Goal: Task Accomplishment & Management: Use online tool/utility

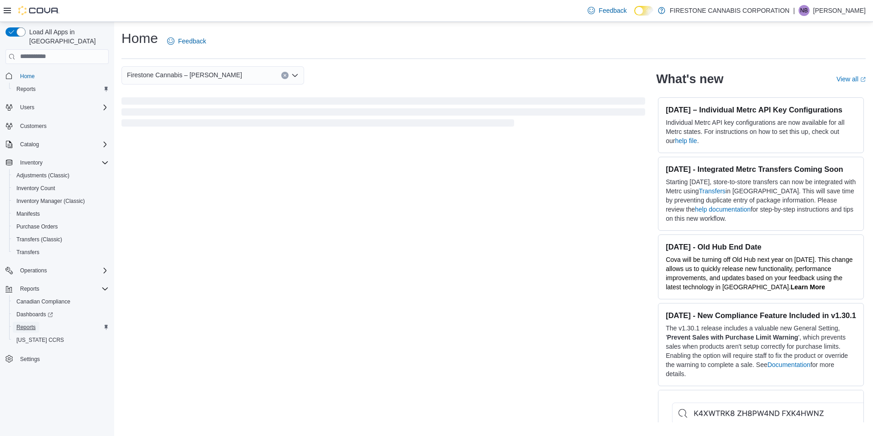
click at [26, 323] on span "Reports" at bounding box center [25, 326] width 19 height 7
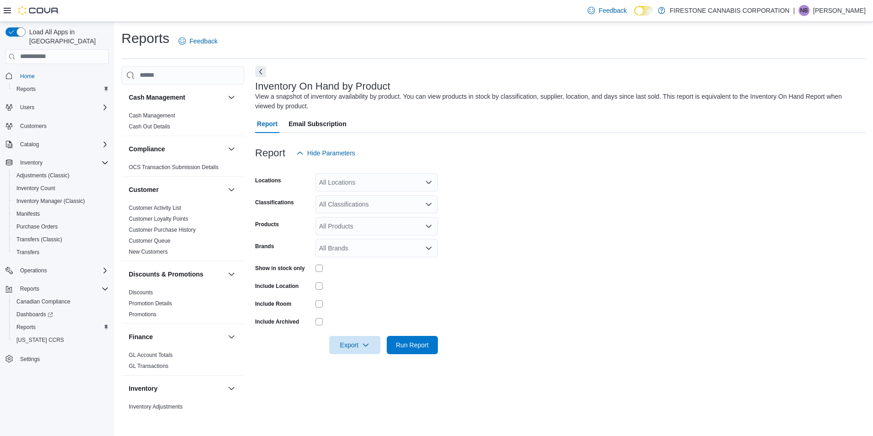
click at [428, 178] on div "All Locations" at bounding box center [377, 182] width 122 height 18
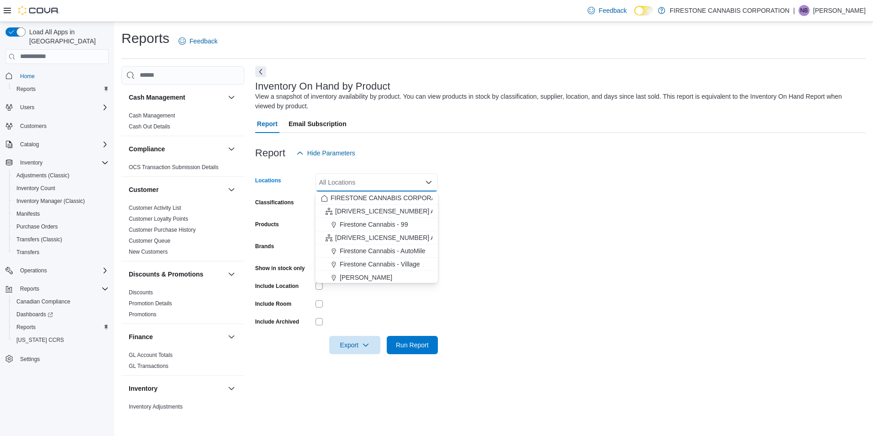
scroll to position [81, 0]
click at [408, 221] on span "Firestone Cannabis – [PERSON_NAME]" at bounding box center [397, 222] width 115 height 9
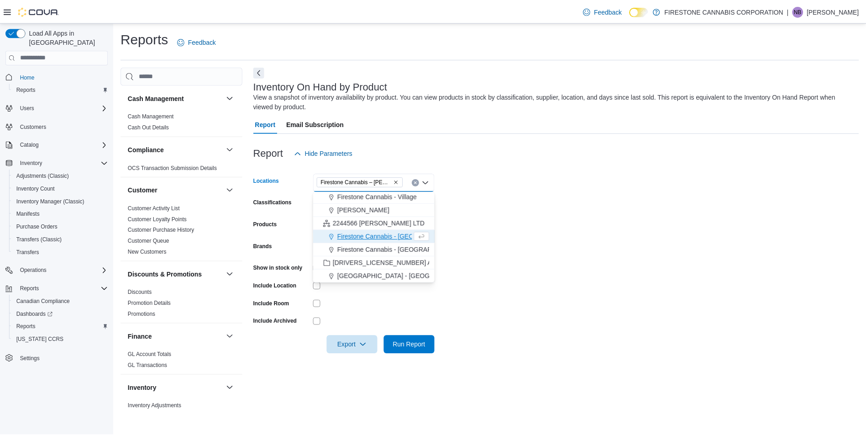
scroll to position [68, 0]
click at [554, 228] on form "Locations [GEOGRAPHIC_DATA] Cannabis – [GEOGRAPHIC_DATA] Combo box. Selected. F…" at bounding box center [560, 258] width 610 height 192
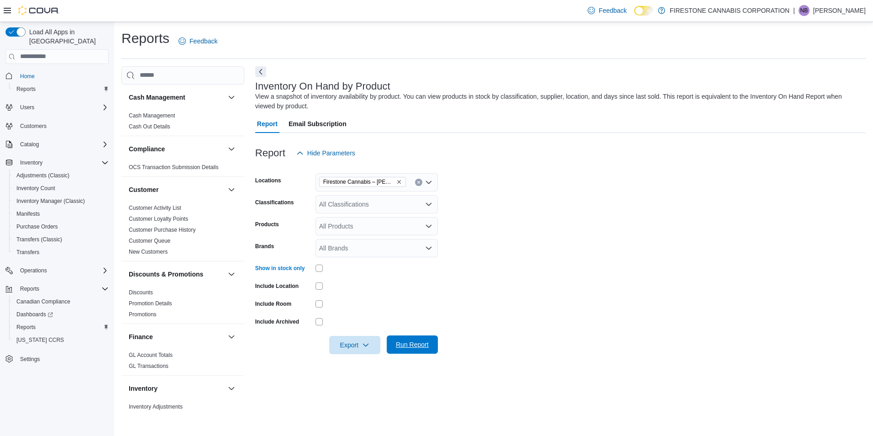
click at [410, 342] on span "Run Report" at bounding box center [412, 344] width 33 height 9
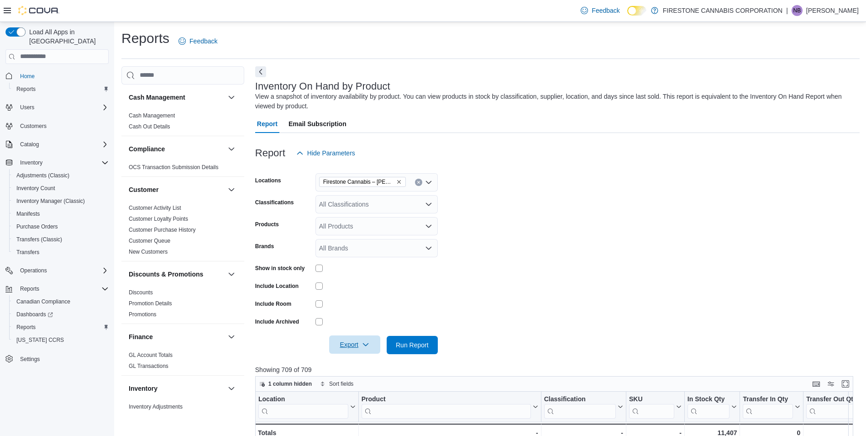
click at [369, 345] on icon "button" at bounding box center [365, 344] width 7 height 7
click at [368, 360] on span "Export to Excel" at bounding box center [356, 362] width 41 height 7
